Goal: Find specific page/section: Find specific page/section

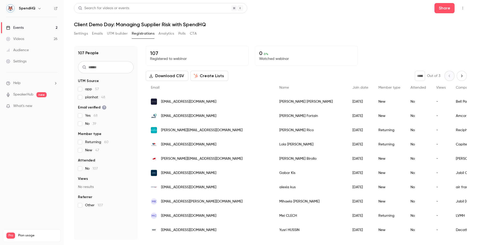
click at [314, 76] on icon "Next page" at bounding box center [462, 76] width 6 height 4
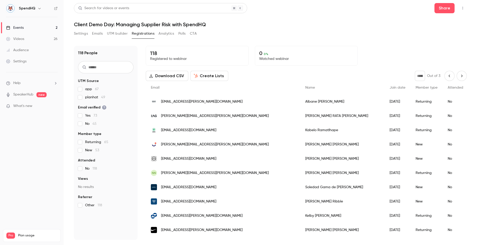
click at [314, 76] on icon "Next page" at bounding box center [462, 76] width 6 height 4
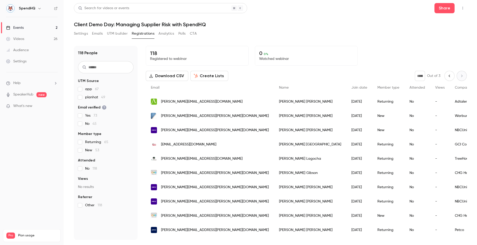
click at [314, 77] on icon "Previous page" at bounding box center [449, 76] width 6 height 4
type input "*"
